Goal: Task Accomplishment & Management: Complete application form

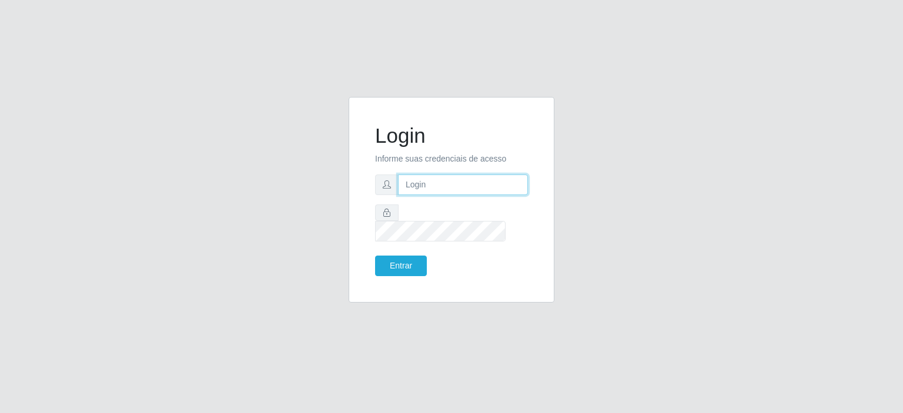
click at [489, 195] on input "text" at bounding box center [463, 185] width 130 height 21
type input "[EMAIL_ADDRESS][DOMAIN_NAME]"
click at [398, 256] on button "Entrar" at bounding box center [401, 266] width 52 height 21
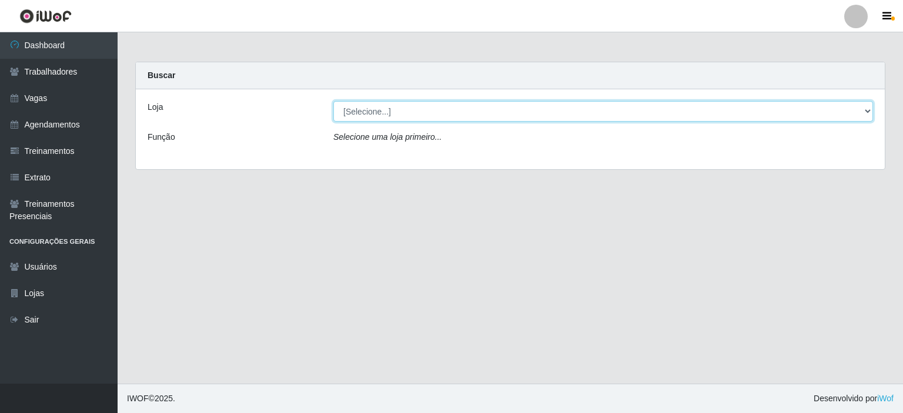
click at [415, 110] on select "[Selecione...] Corte Fácil - Unidade Planalto" at bounding box center [603, 111] width 540 height 21
select select "202"
click at [333, 101] on select "[Selecione...] Corte Fácil - Unidade Planalto" at bounding box center [603, 111] width 540 height 21
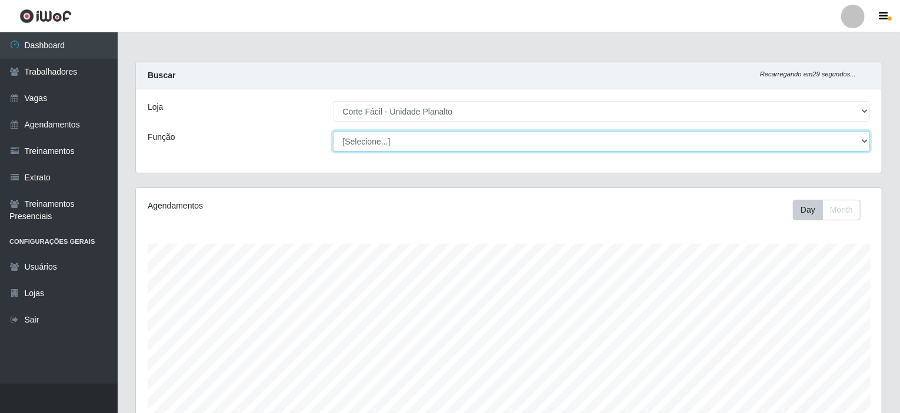
click at [432, 141] on select "[Selecione...] ASG ASG + ASG ++ Auxiliar de Estacionamento Auxiliar de Estacion…" at bounding box center [602, 141] width 538 height 21
click at [863, 140] on select "[Selecione...] ASG ASG + ASG ++ Auxiliar de Estacionamento Auxiliar de Estacion…" at bounding box center [602, 141] width 538 height 21
select select "115"
click at [333, 131] on select "[Selecione...] ASG ASG + ASG ++ Auxiliar de Estacionamento Auxiliar de Estacion…" at bounding box center [602, 141] width 538 height 21
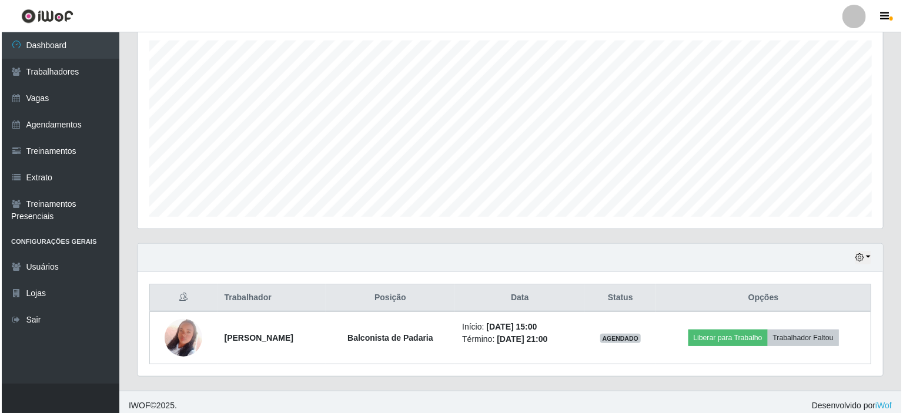
scroll to position [208, 0]
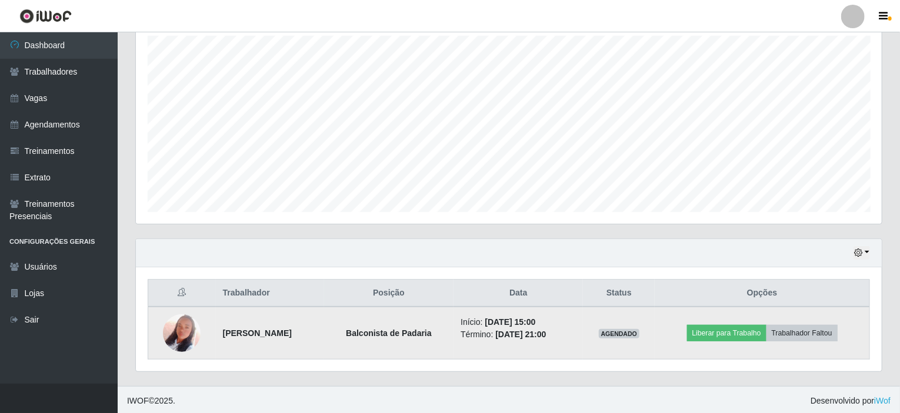
click at [182, 331] on img at bounding box center [182, 333] width 38 height 67
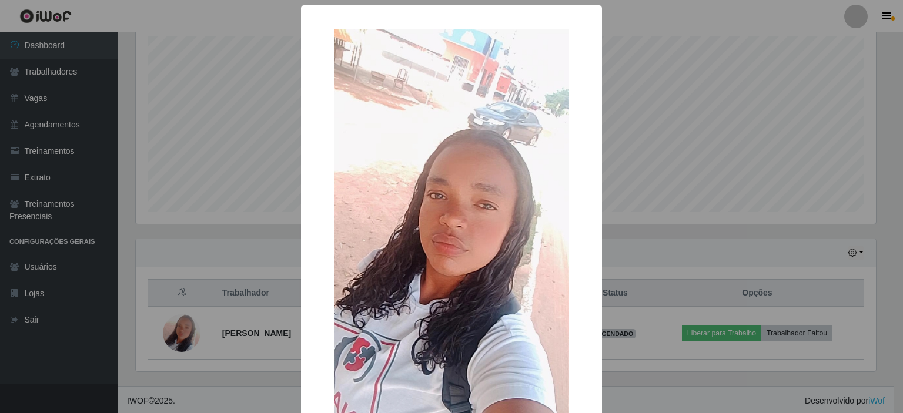
click at [210, 75] on div "× OK Cancel" at bounding box center [451, 206] width 903 height 413
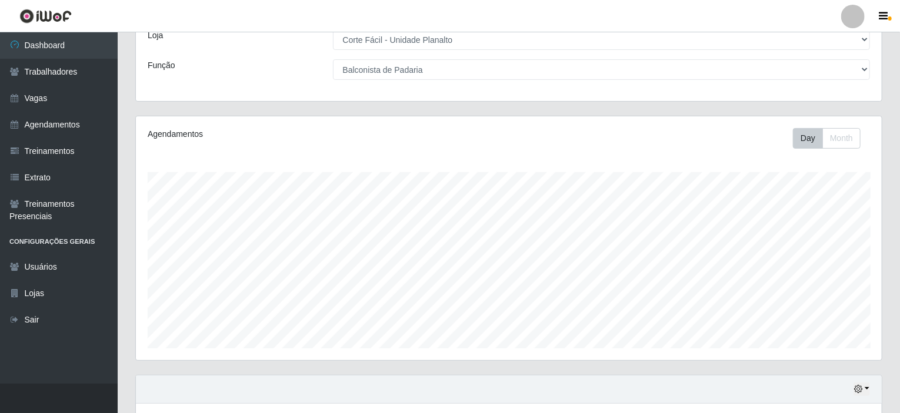
scroll to position [0, 0]
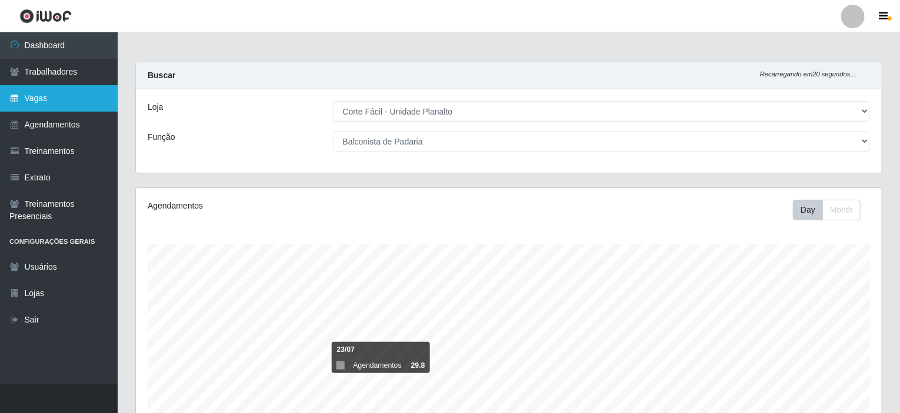
click at [58, 100] on link "Vagas" at bounding box center [59, 98] width 118 height 26
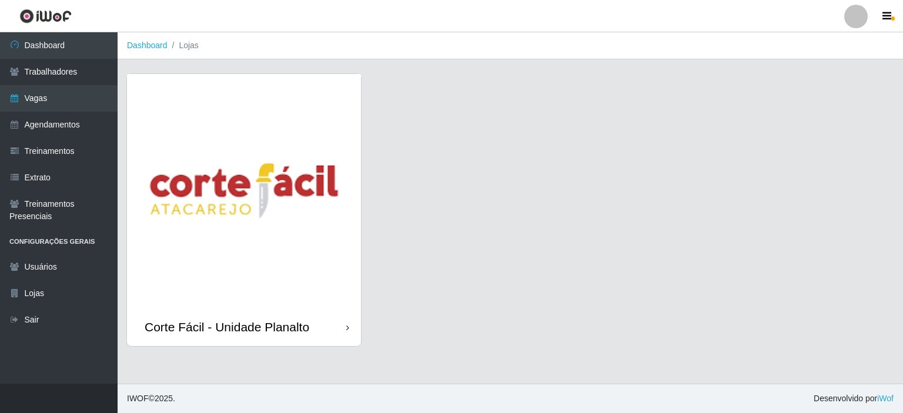
click at [215, 129] on img at bounding box center [244, 191] width 234 height 234
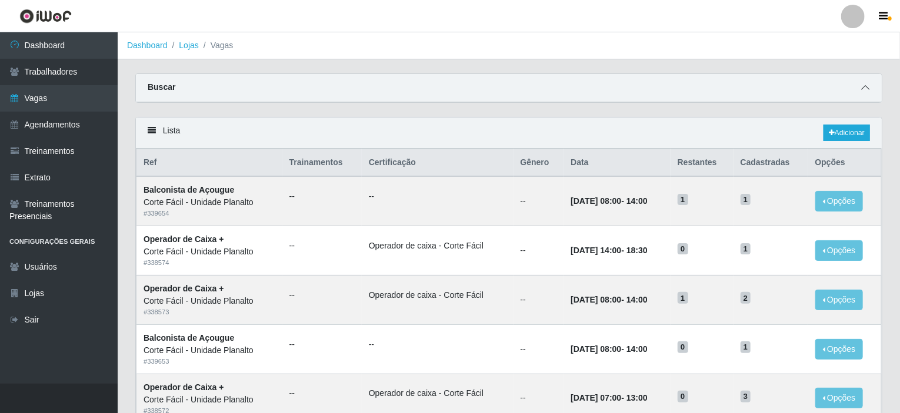
click at [868, 86] on icon at bounding box center [865, 88] width 8 height 8
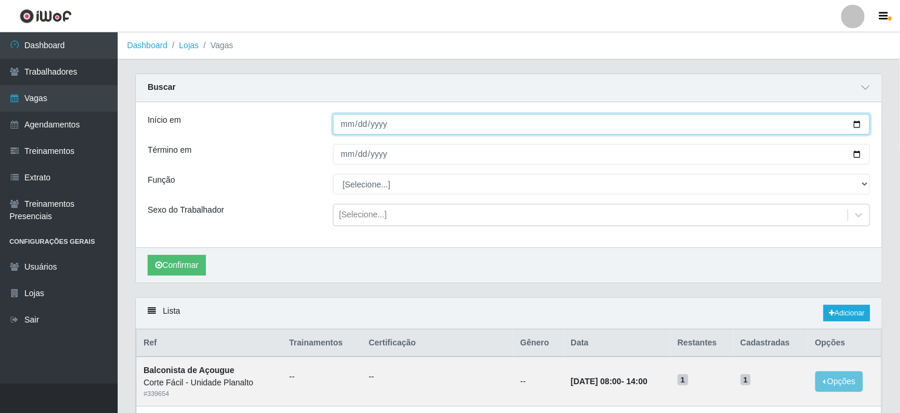
click at [860, 122] on input "Início em" at bounding box center [602, 124] width 538 height 21
type input "[DATE]"
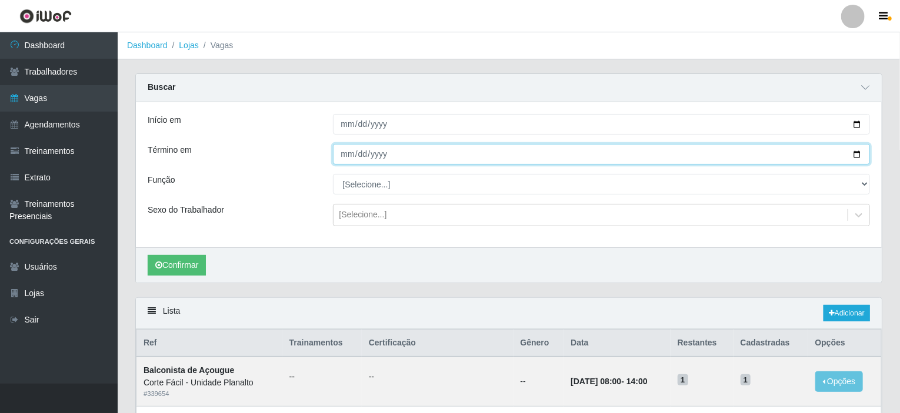
click at [863, 153] on input "Término em" at bounding box center [602, 154] width 538 height 21
click at [855, 155] on input "Término em" at bounding box center [602, 154] width 538 height 21
type input "[DATE]"
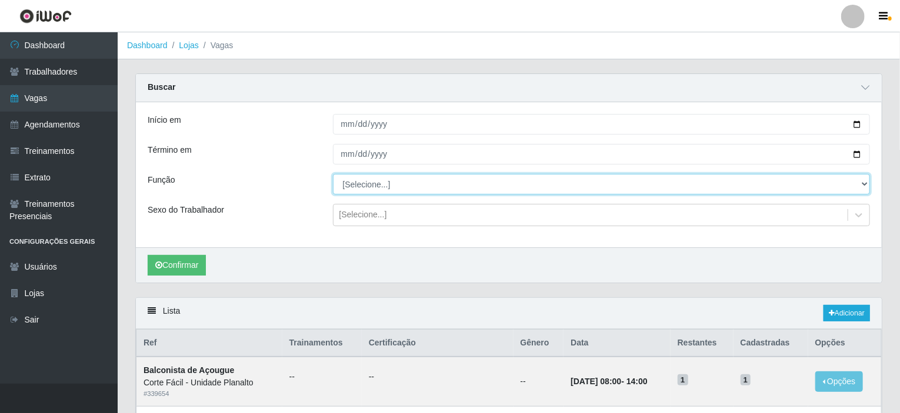
click at [350, 185] on select "[Selecione...] ASG ASG + ASG ++ Auxiliar de Estacionamento Auxiliar de Estacion…" at bounding box center [602, 184] width 538 height 21
select select "115"
click at [333, 174] on select "[Selecione...] ASG ASG + ASG ++ Auxiliar de Estacionamento Auxiliar de Estacion…" at bounding box center [602, 184] width 538 height 21
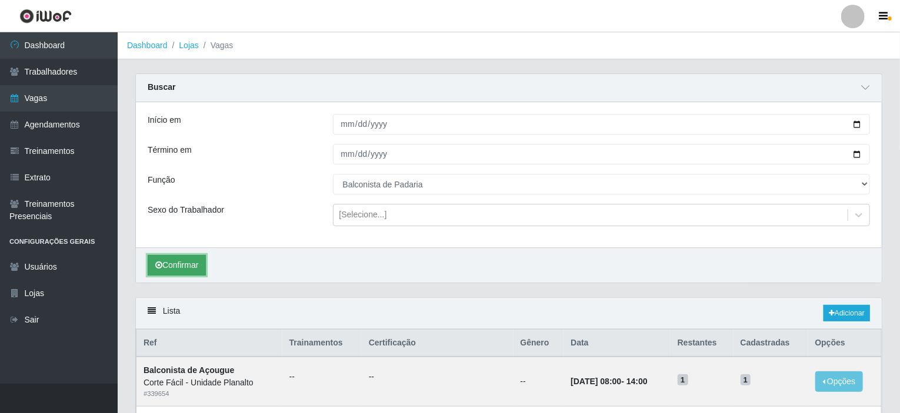
click at [186, 268] on button "Confirmar" at bounding box center [177, 265] width 58 height 21
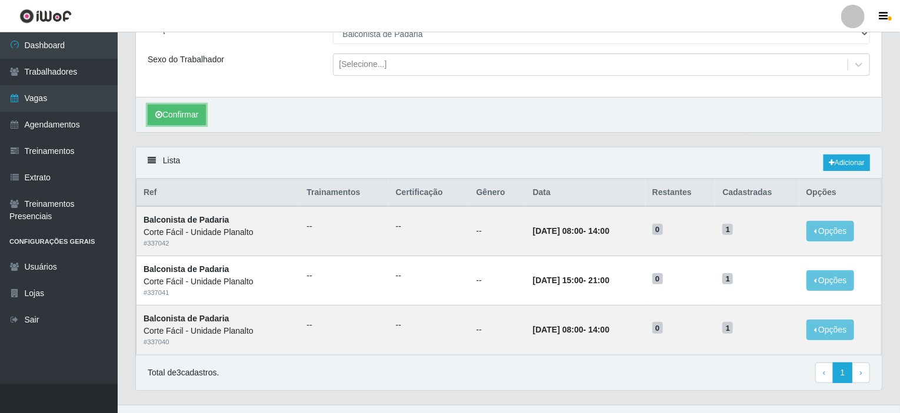
scroll to position [169, 0]
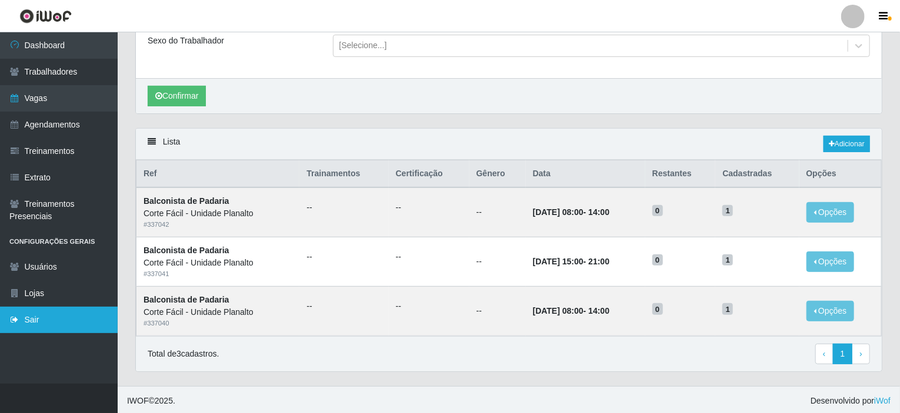
click at [47, 319] on link "Sair" at bounding box center [59, 320] width 118 height 26
